Goal: Contribute content

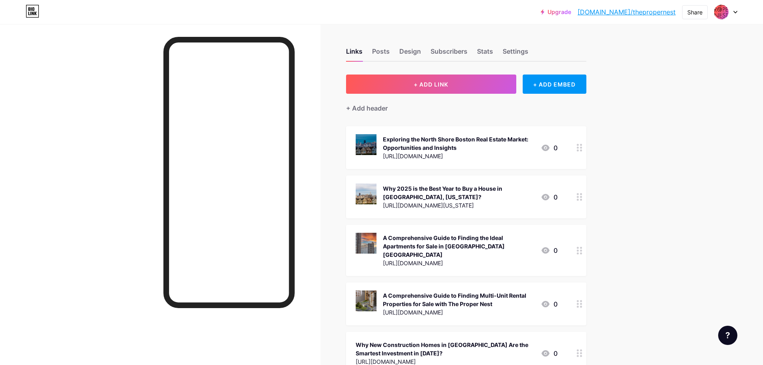
click at [493, 87] on button "+ ADD LINK" at bounding box center [431, 84] width 170 height 19
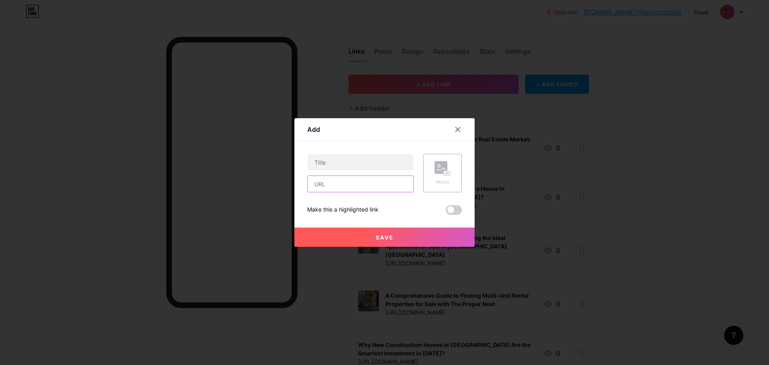
click at [370, 188] on input "text" at bounding box center [361, 184] width 106 height 16
paste input "[URL][DOMAIN_NAME]"
type input "[URL][DOMAIN_NAME]"
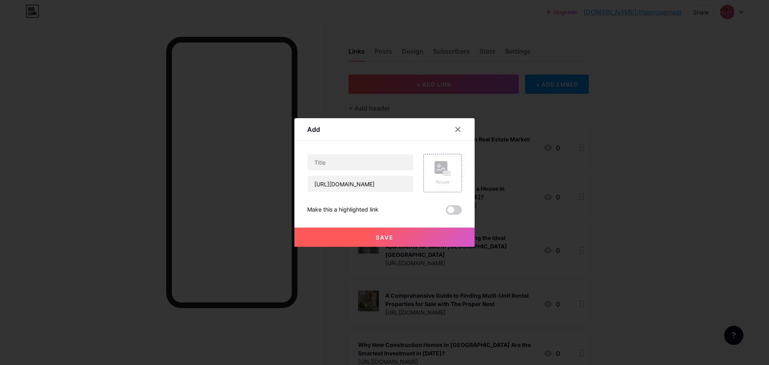
drag, startPoint x: 343, startPoint y: 145, endPoint x: 345, endPoint y: 161, distance: 15.7
click at [343, 151] on div "Content YouTube Play YouTube video without leaving your page. ADD Vimeo Play Vi…" at bounding box center [384, 178] width 155 height 74
click at [345, 161] on input "text" at bounding box center [361, 162] width 106 height 16
paste input "Your Trusted Real Estate Agency in Swampscott: The Proper Nest Advantage"
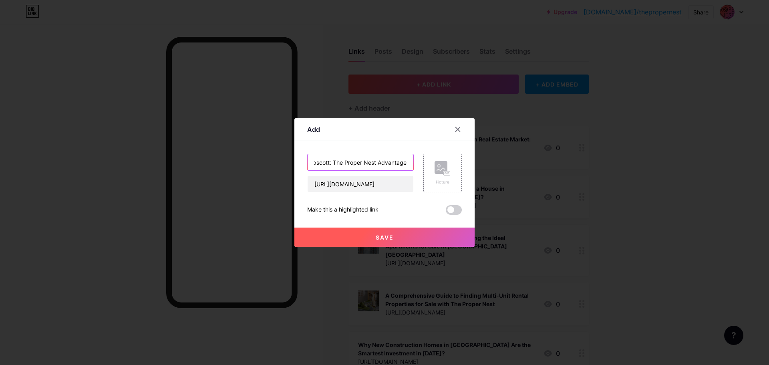
type input "Your Trusted Real Estate Agency in Swampscott: The Proper Nest Advantage"
click at [374, 246] on button "Save" at bounding box center [384, 237] width 180 height 19
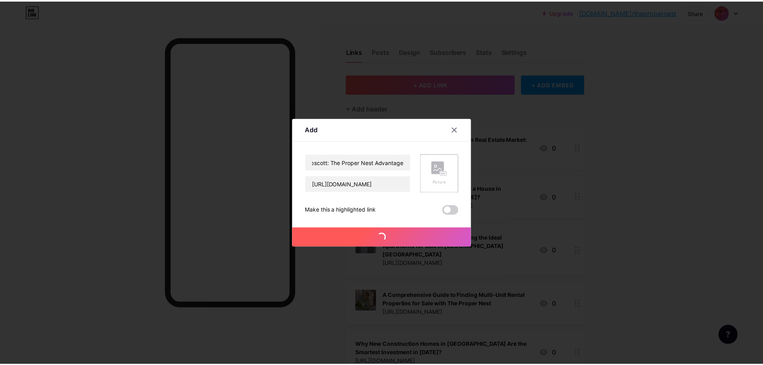
scroll to position [0, 0]
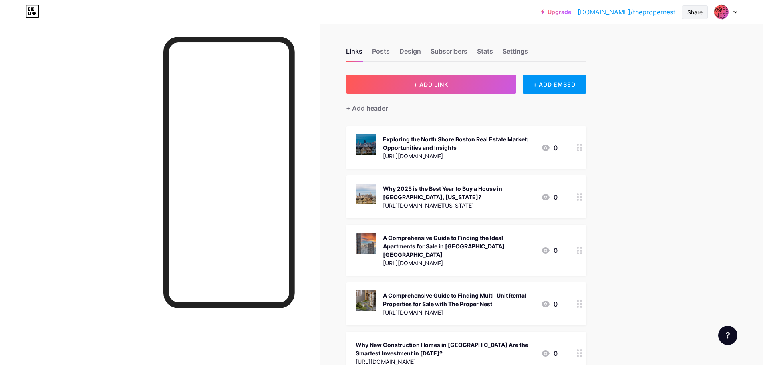
click at [701, 14] on div "Share" at bounding box center [694, 12] width 15 height 8
click at [676, 40] on div "Copy link" at bounding box center [647, 41] width 119 height 19
